Goal: Task Accomplishment & Management: Manage account settings

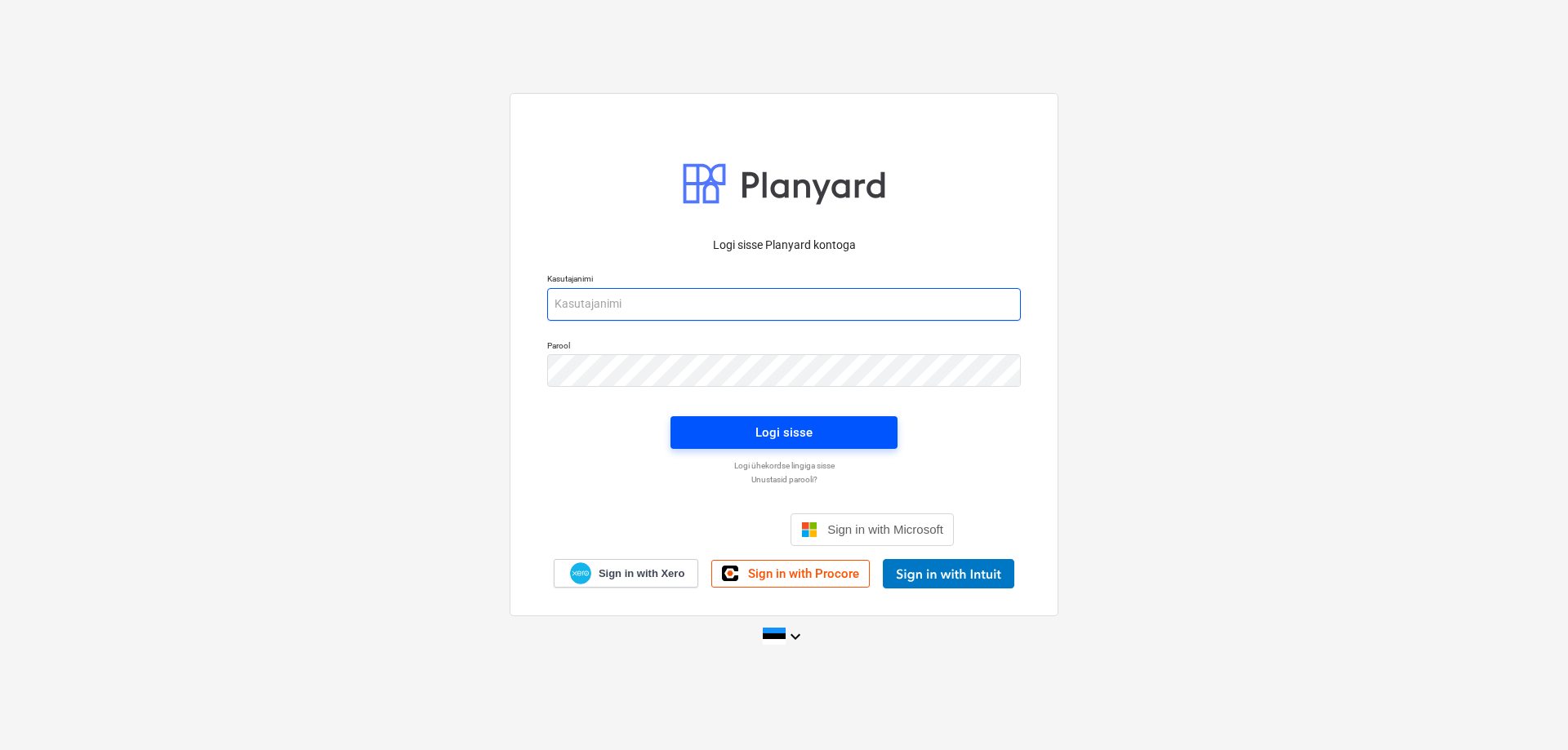
type input "[EMAIL_ADDRESS][DOMAIN_NAME]"
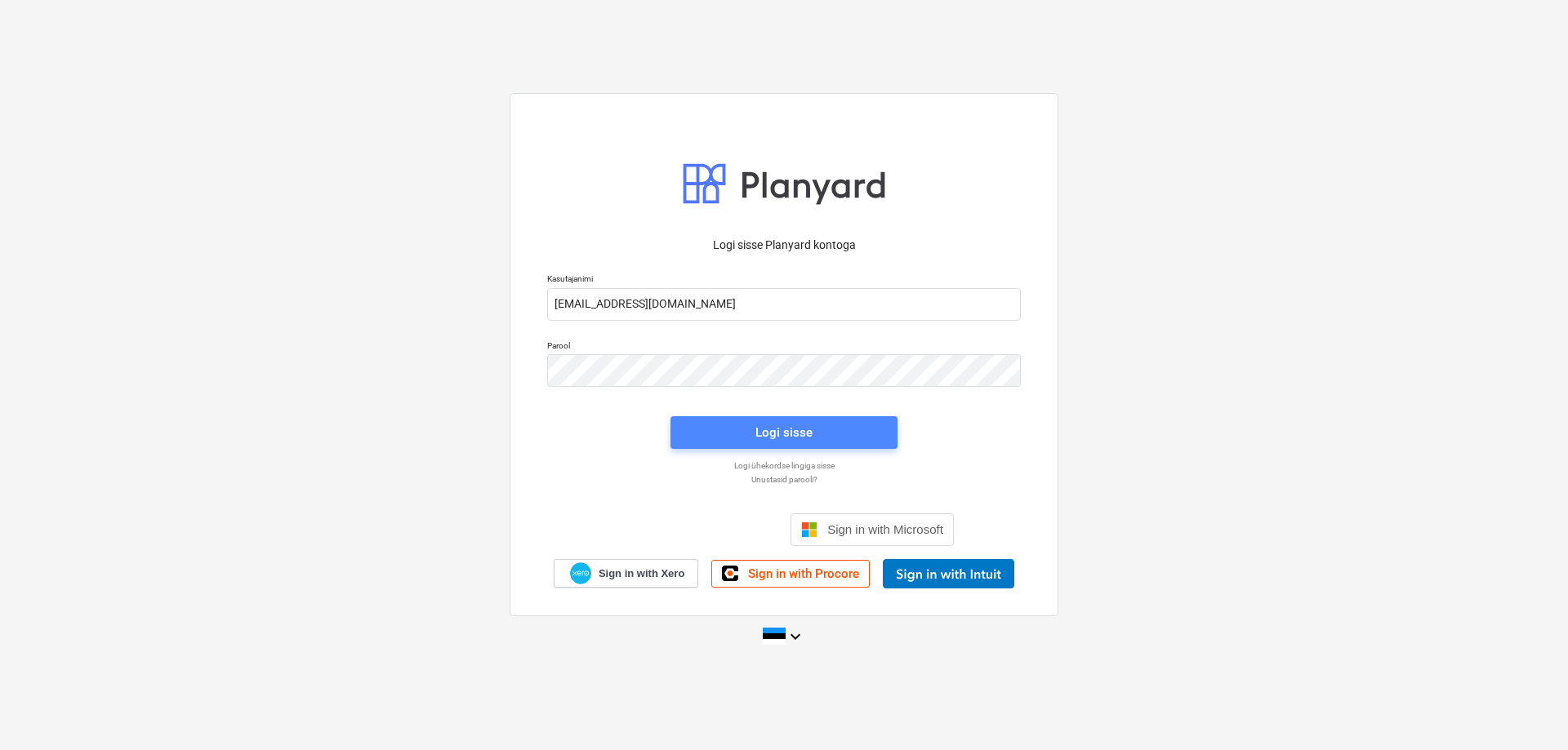
click at [792, 434] on div "Logi sisse" at bounding box center [784, 432] width 57 height 21
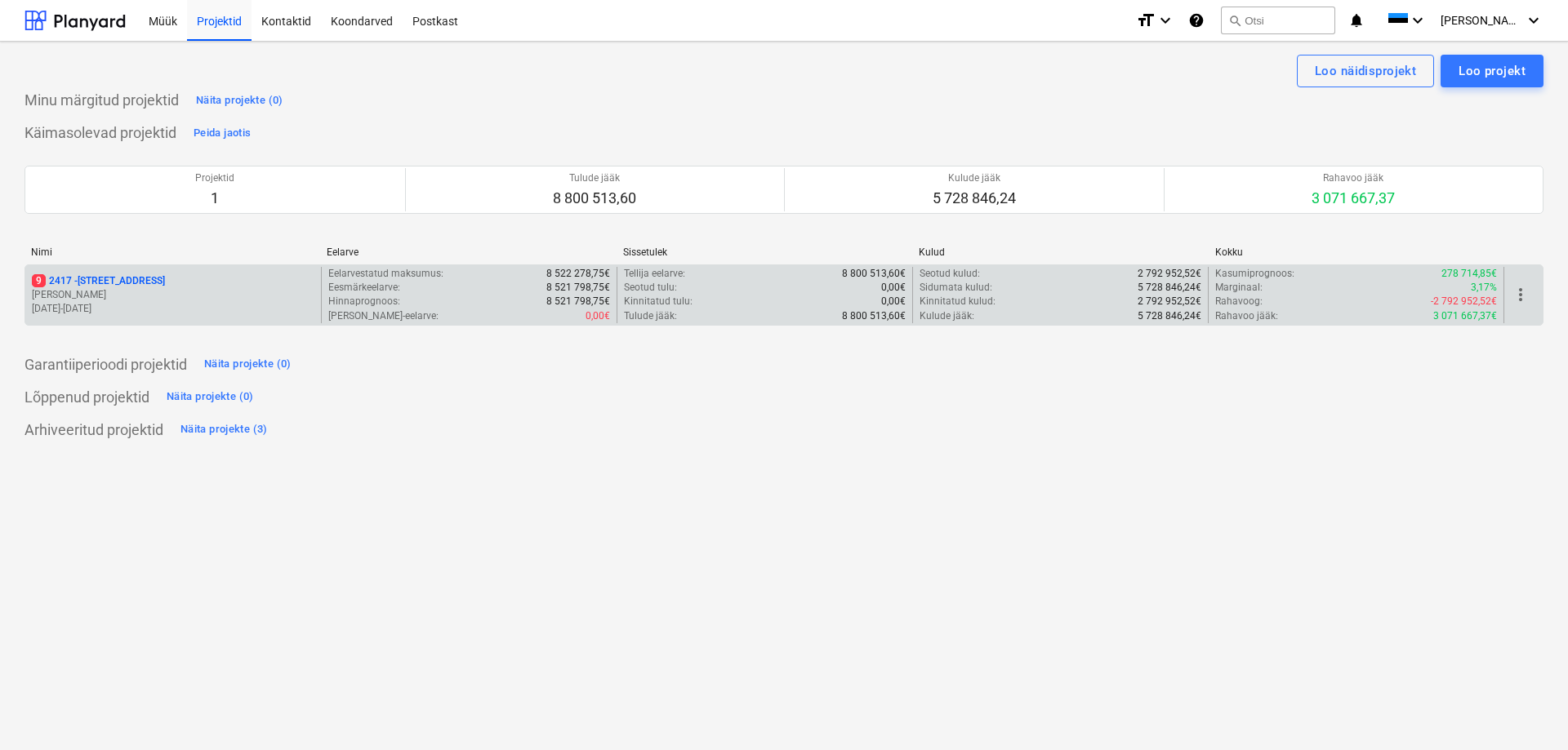
click at [84, 278] on p "9 [STREET_ADDRESS]" at bounding box center [98, 281] width 133 height 14
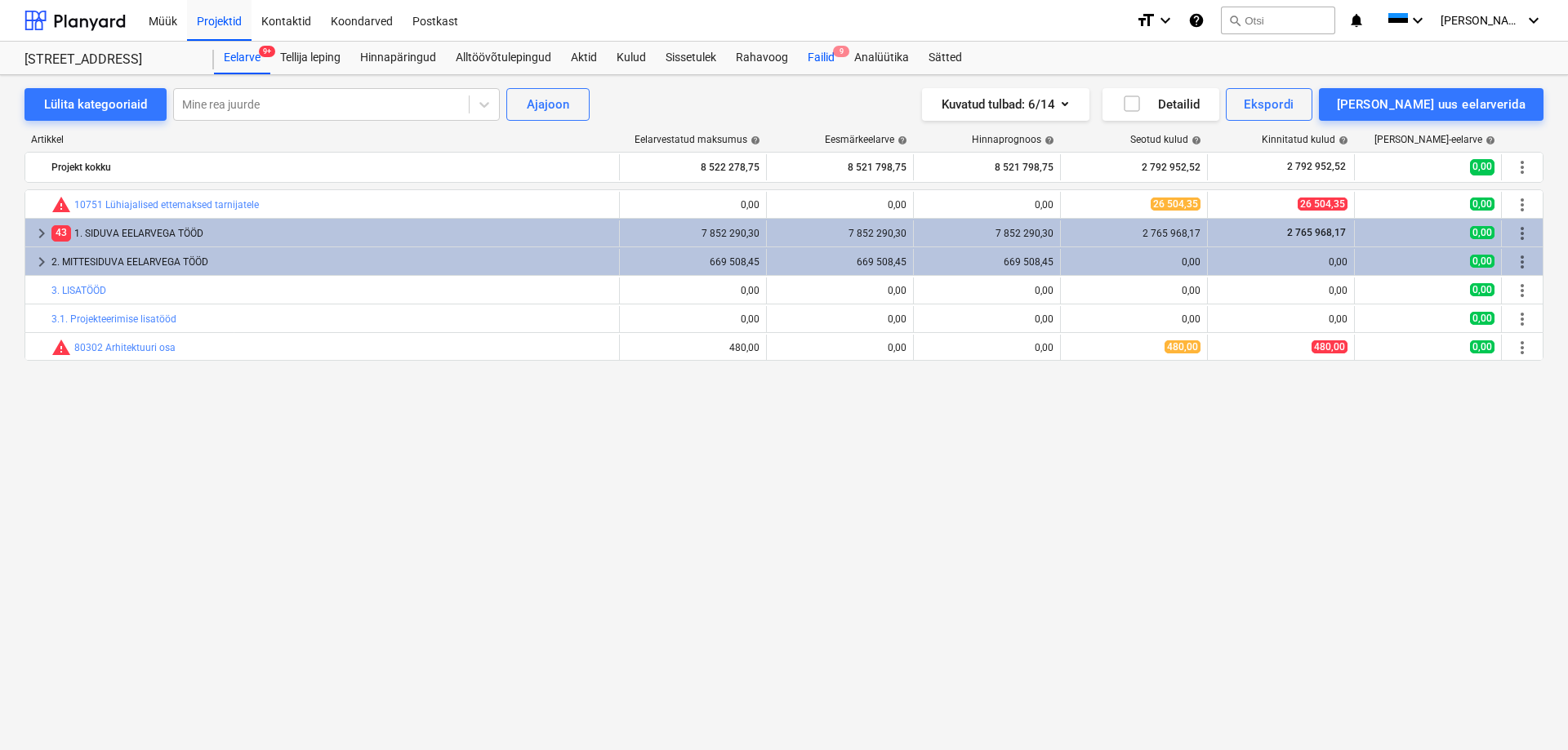
click at [805, 55] on div "Failid 9" at bounding box center [821, 58] width 47 height 33
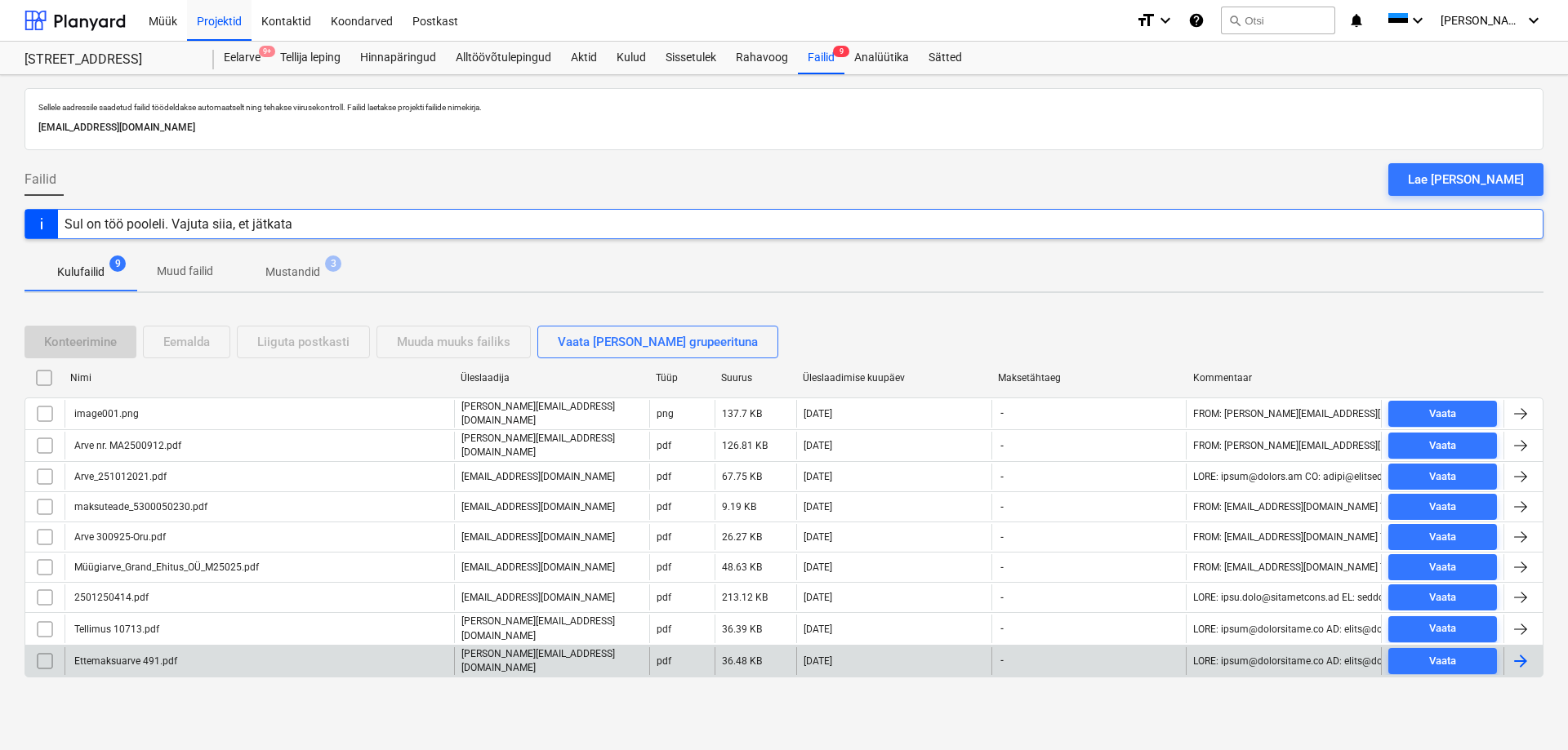
click at [103, 655] on div "Ettemaksuarve 491.pdf" at bounding box center [125, 661] width 106 height 12
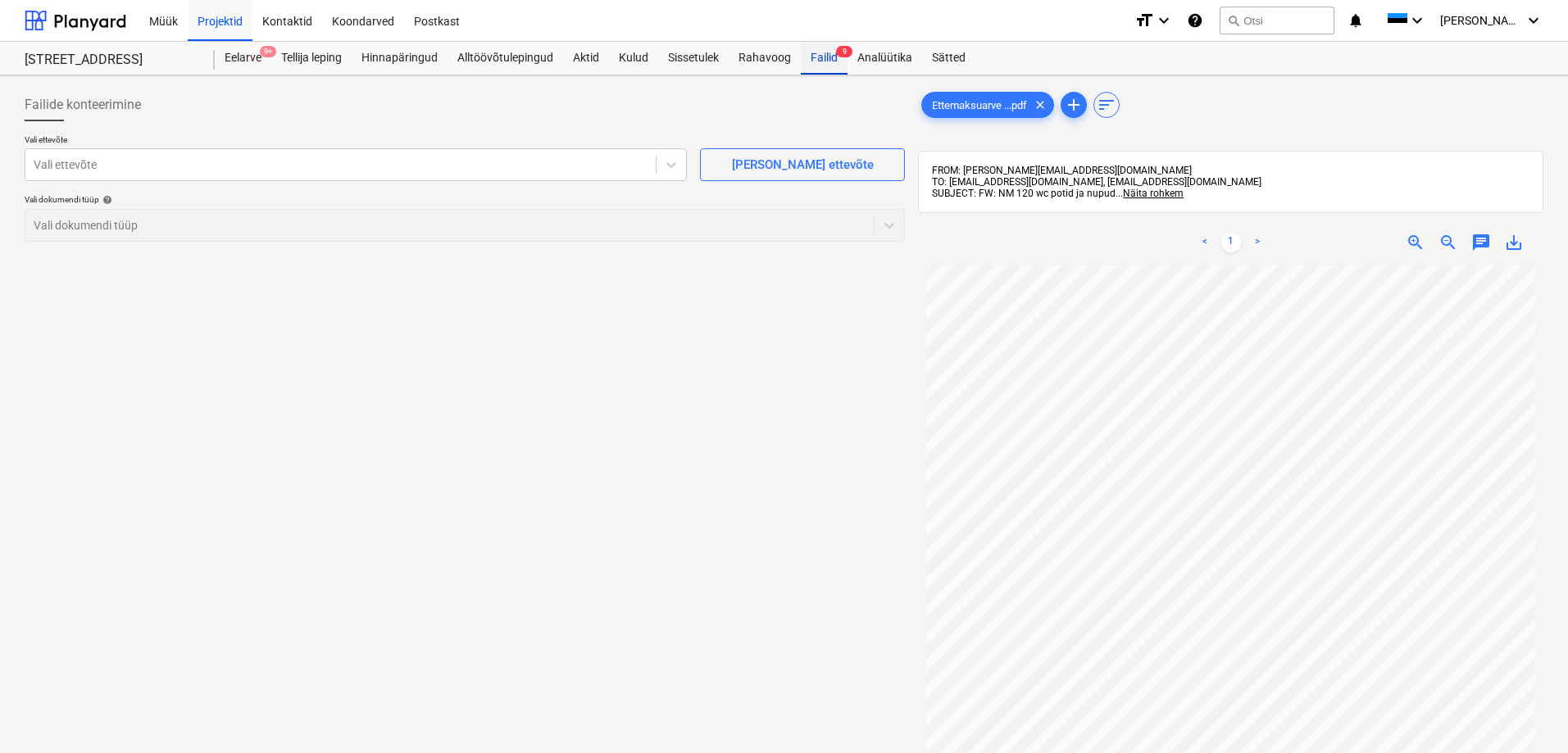
click at [818, 56] on div "Failid 9" at bounding box center [824, 58] width 47 height 33
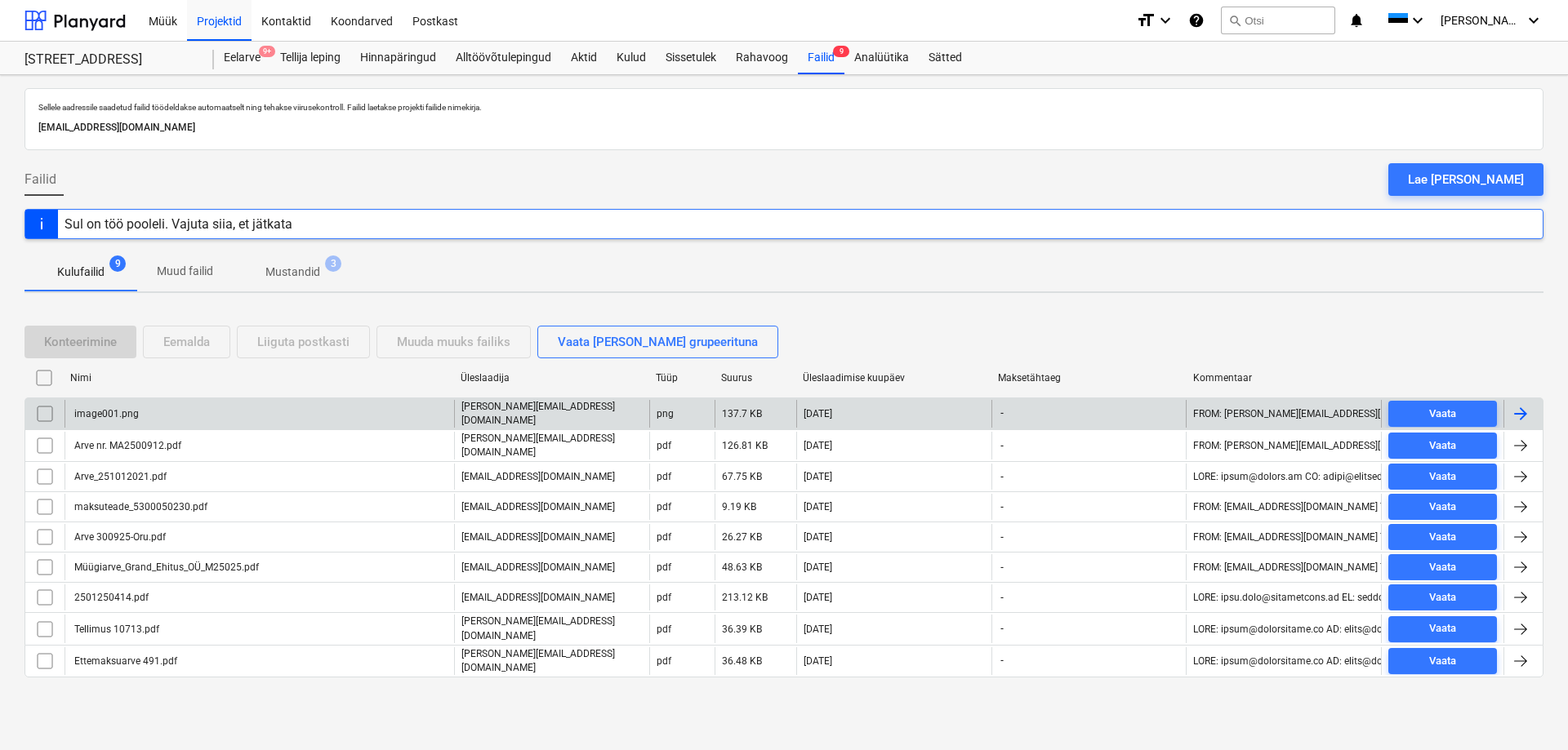
click at [100, 412] on div "image001.png" at bounding box center [106, 414] width 67 height 12
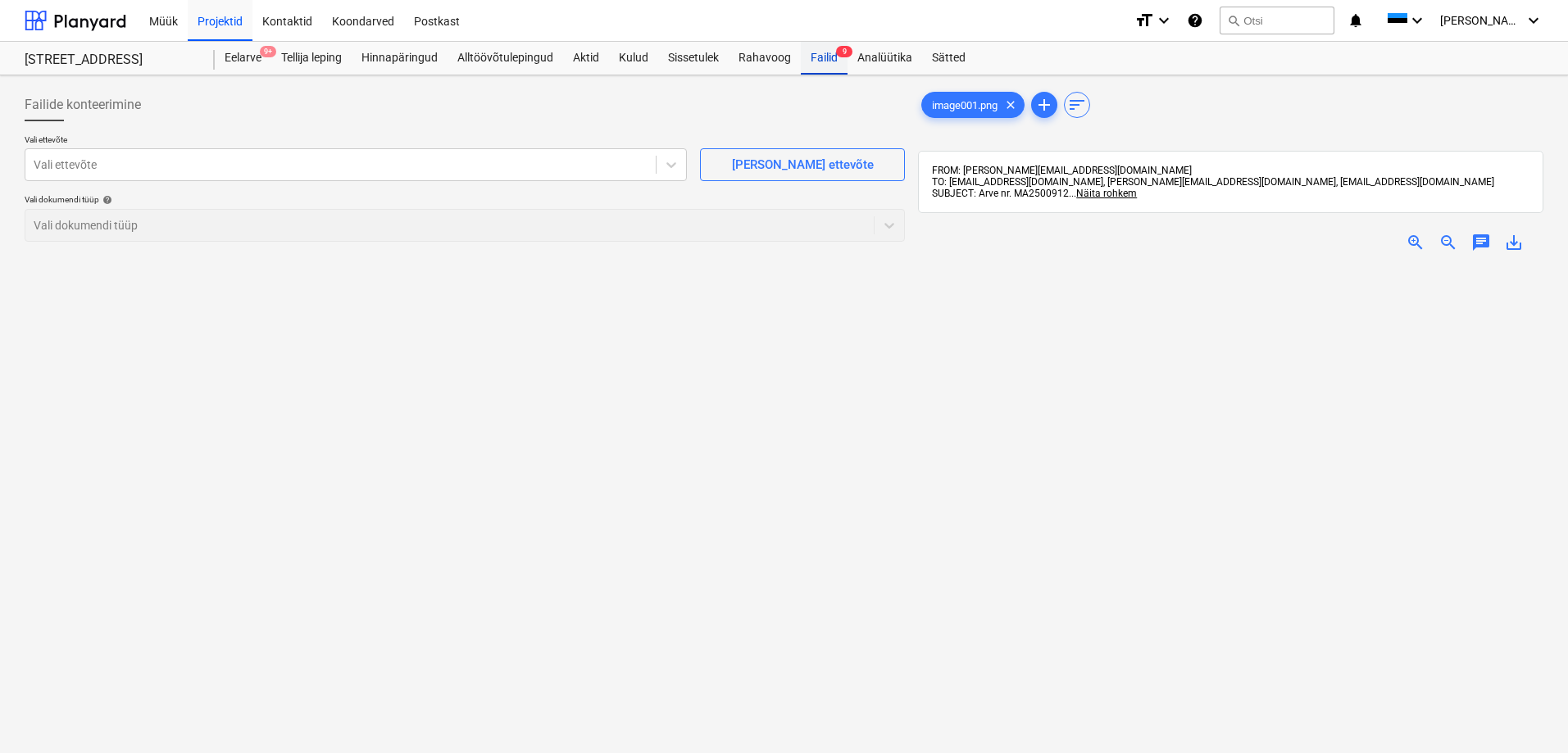
click at [833, 59] on div "Failid 9" at bounding box center [824, 58] width 47 height 33
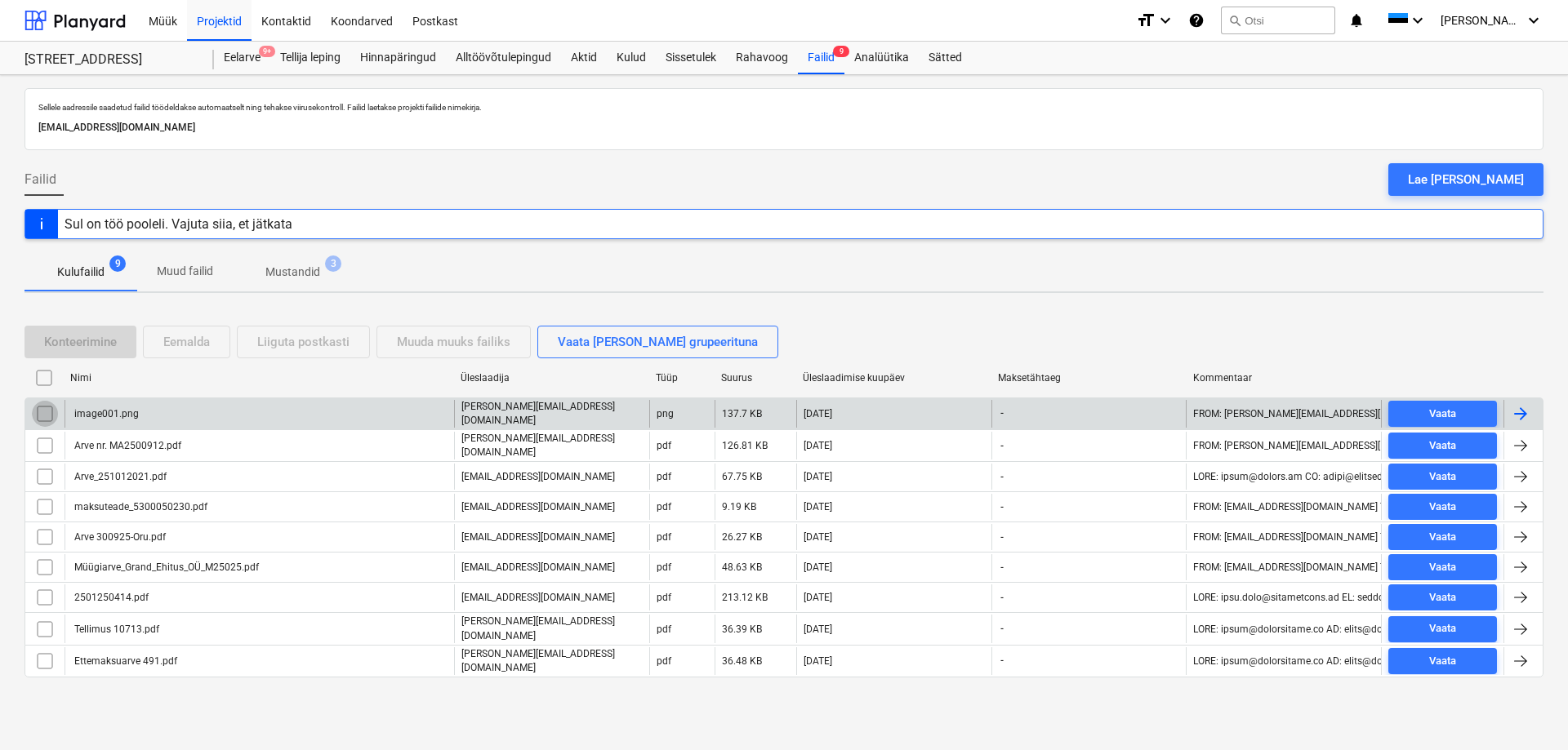
click at [46, 414] on input "checkbox" at bounding box center [44, 413] width 26 height 26
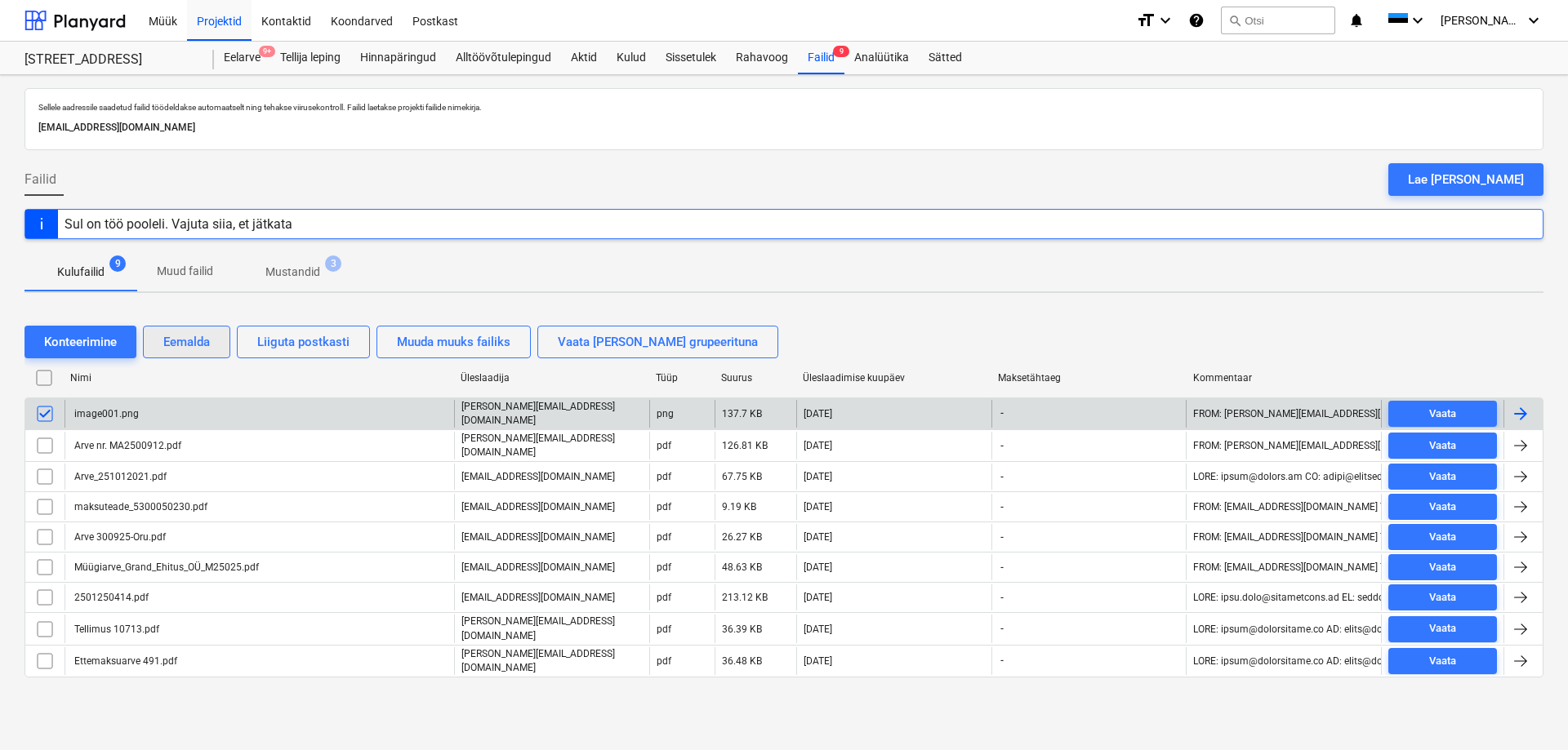
click at [194, 344] on div "Eemalda" at bounding box center [187, 342] width 47 height 21
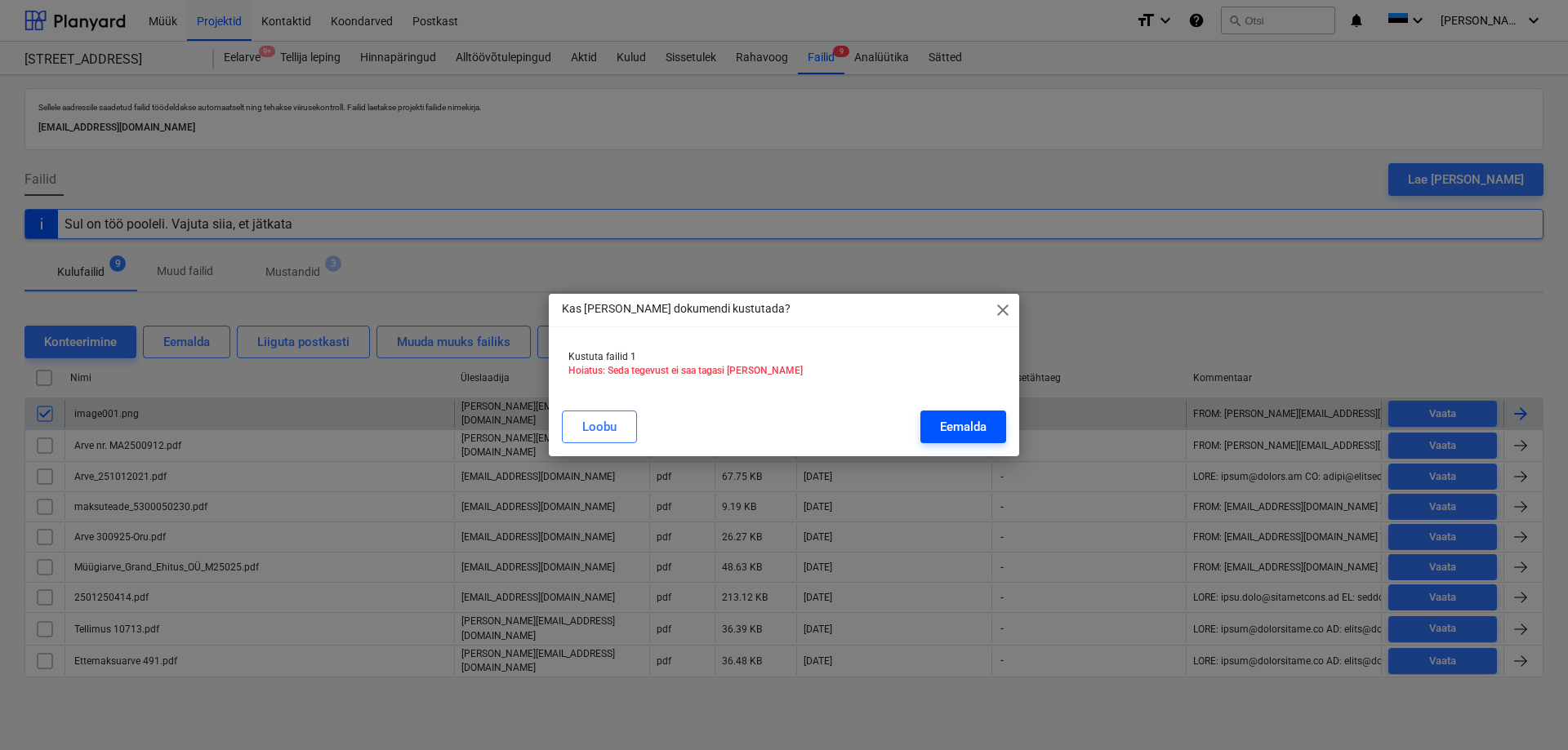
click at [940, 429] on div "Eemalda" at bounding box center [964, 427] width 47 height 21
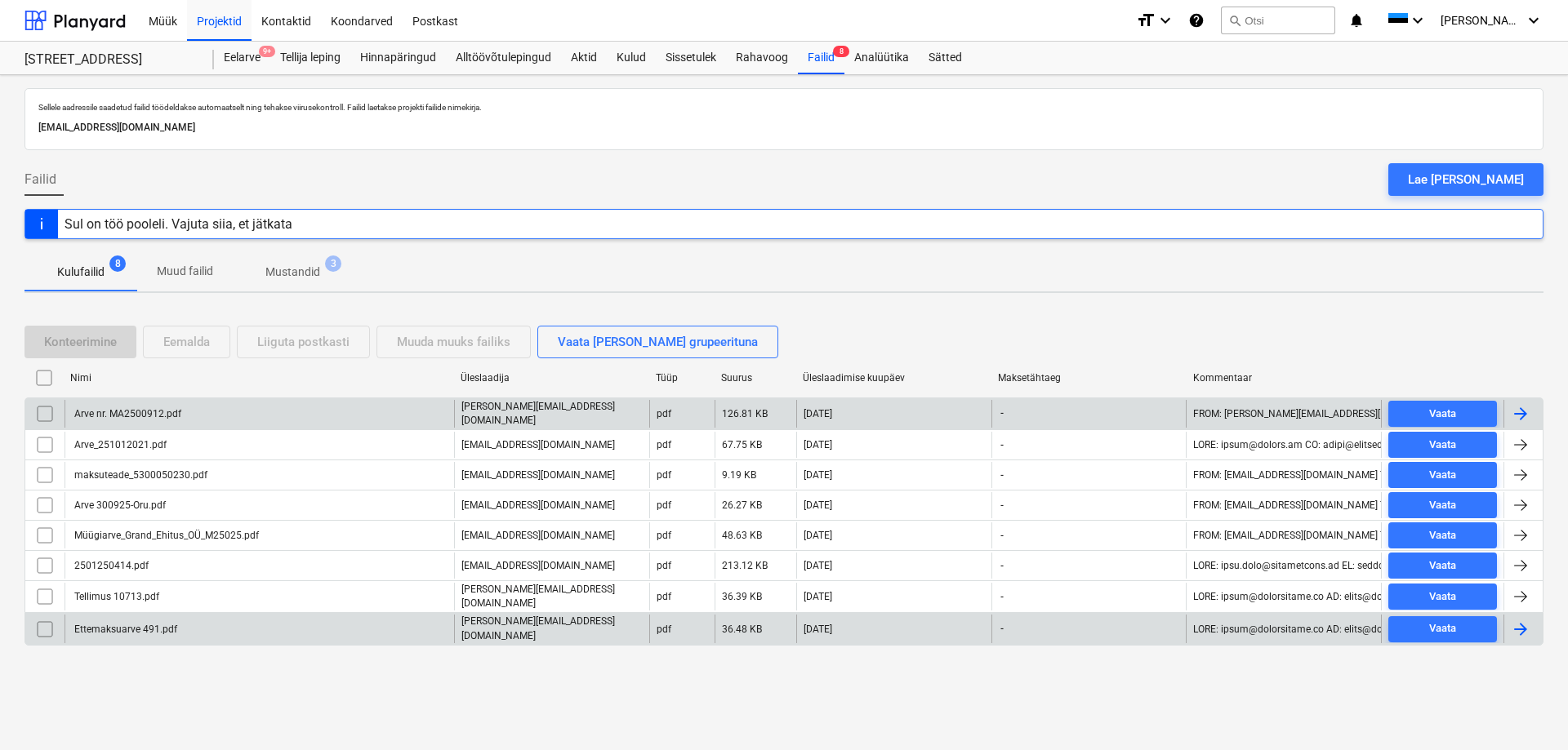
click at [111, 623] on div "Ettemaksuarve 491.pdf" at bounding box center [125, 629] width 106 height 12
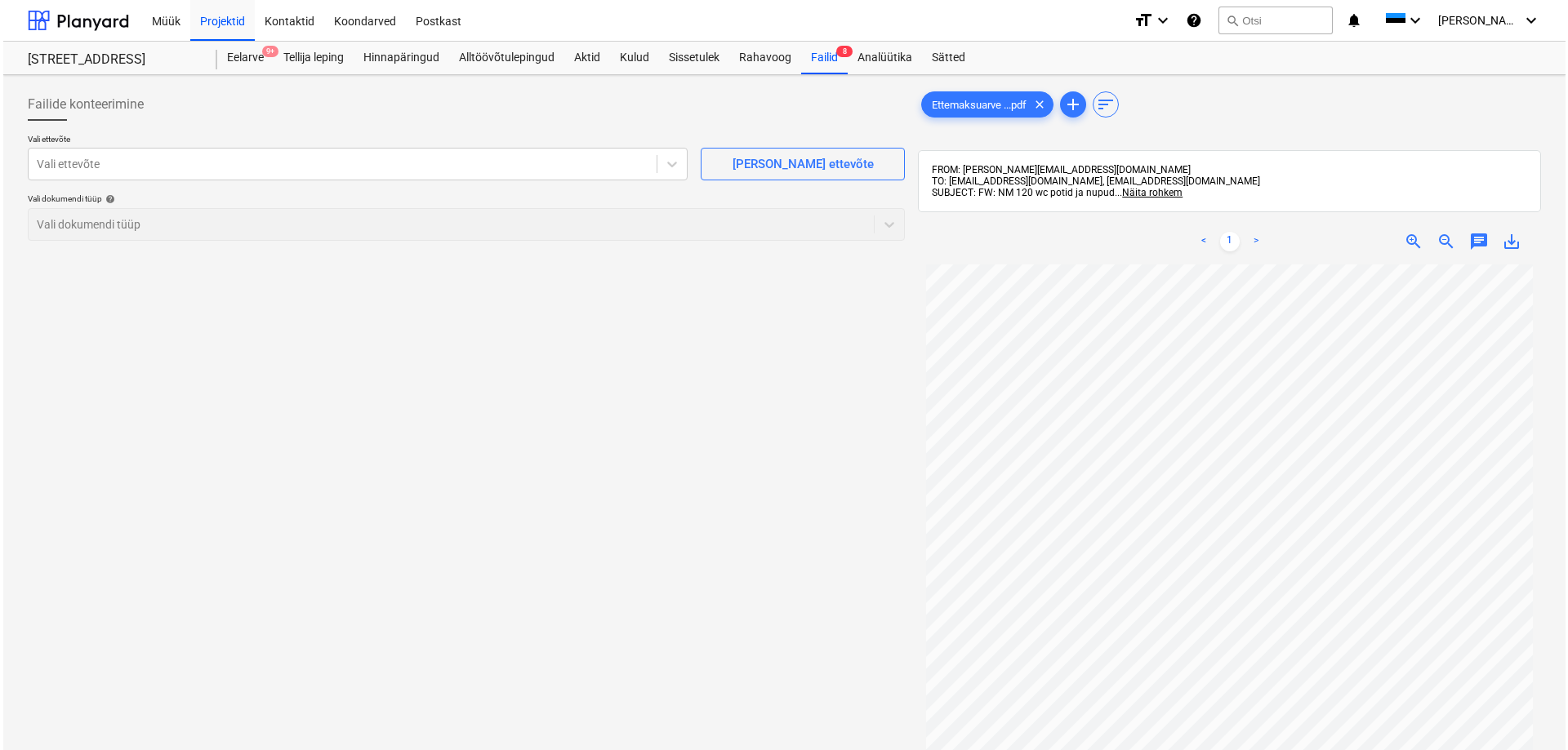
scroll to position [81, 0]
click at [825, 57] on div "Failid 8" at bounding box center [821, 58] width 47 height 33
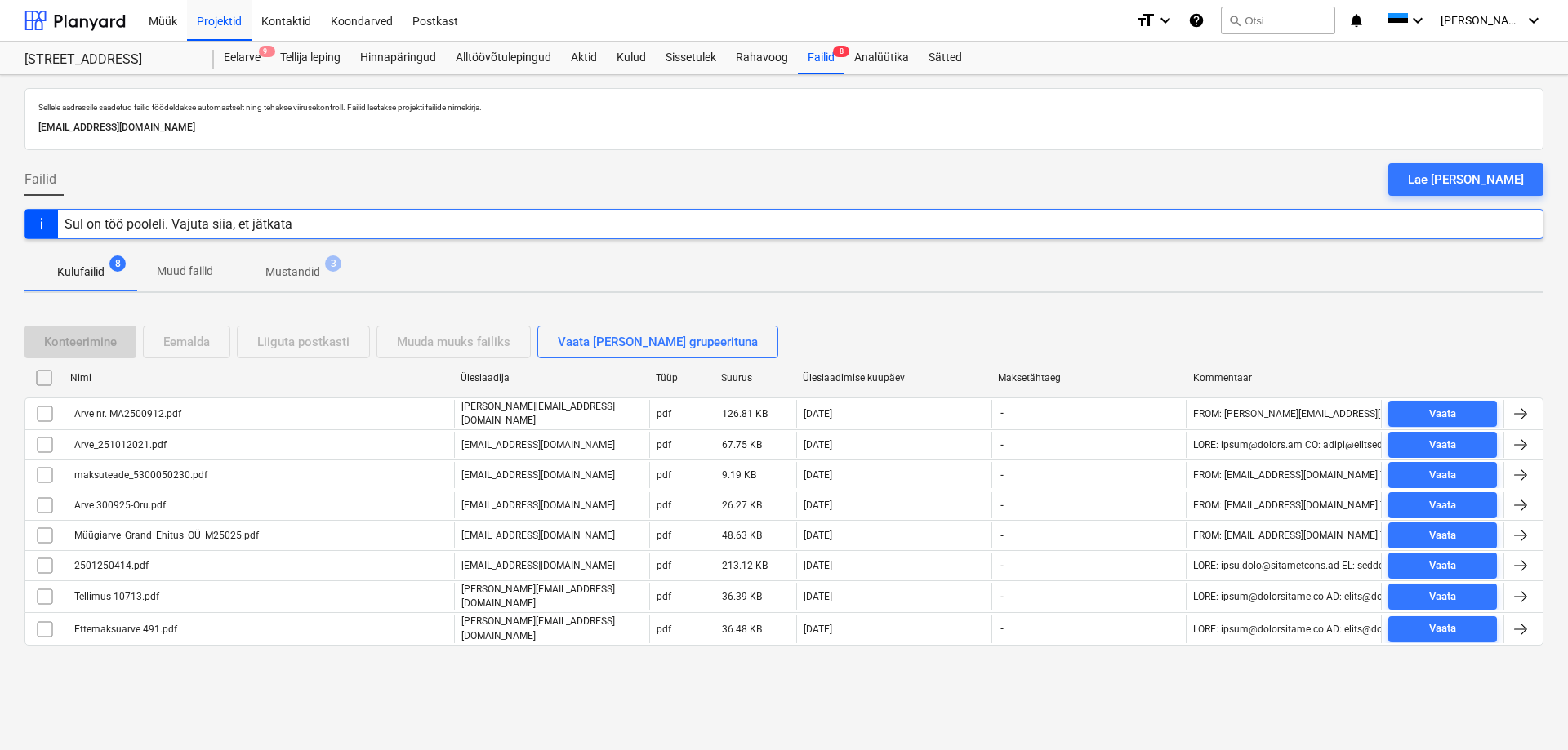
click at [743, 270] on div "Kulufailid 8 Muud failid Mustandid 3" at bounding box center [784, 272] width 1519 height 39
click at [928, 181] on div "Failid Lae [PERSON_NAME]" at bounding box center [784, 186] width 1519 height 46
click at [811, 189] on div "Failid Lae [PERSON_NAME]" at bounding box center [784, 186] width 1519 height 46
